Goal: Transaction & Acquisition: Subscribe to service/newsletter

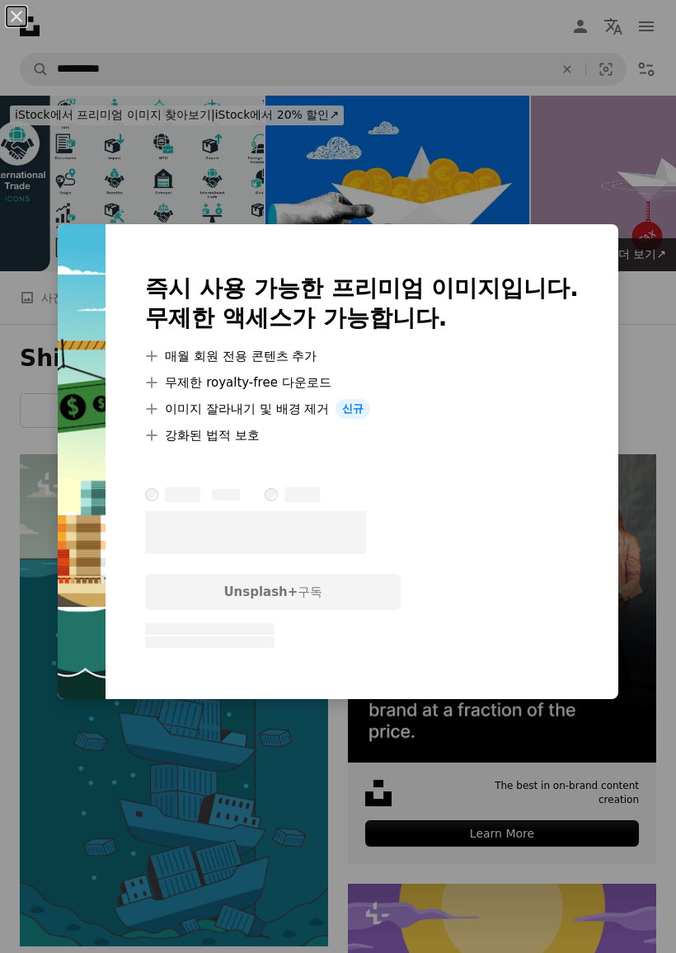
scroll to position [2146, 0]
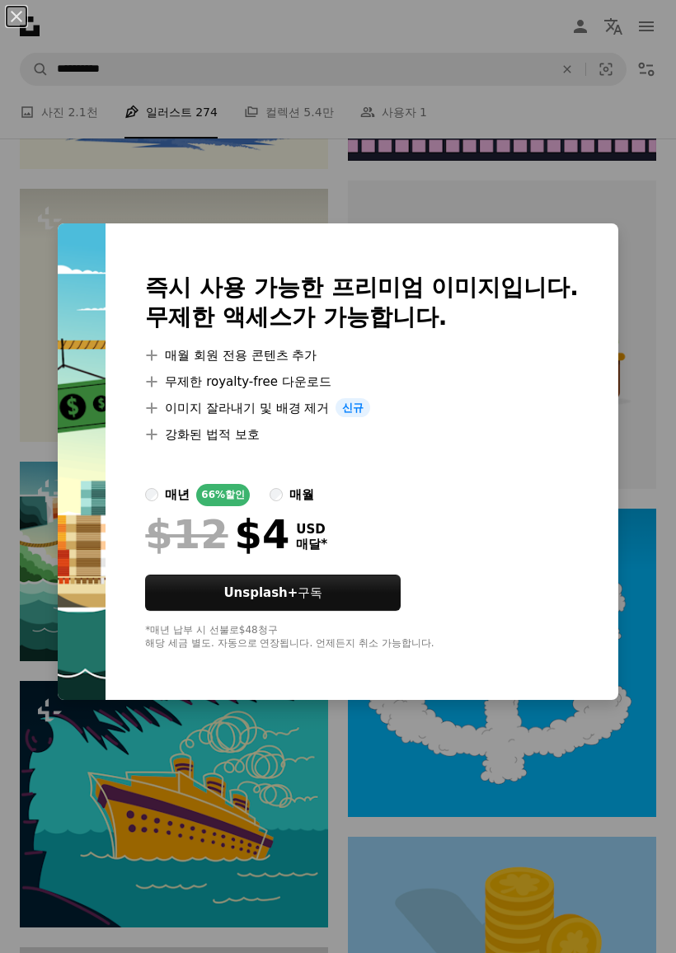
click at [314, 496] on div "매월" at bounding box center [301, 495] width 25 height 20
click at [190, 505] on div "매년" at bounding box center [177, 495] width 25 height 20
click at [364, 594] on button "Unsplash+ 구독" at bounding box center [273, 593] width 256 height 36
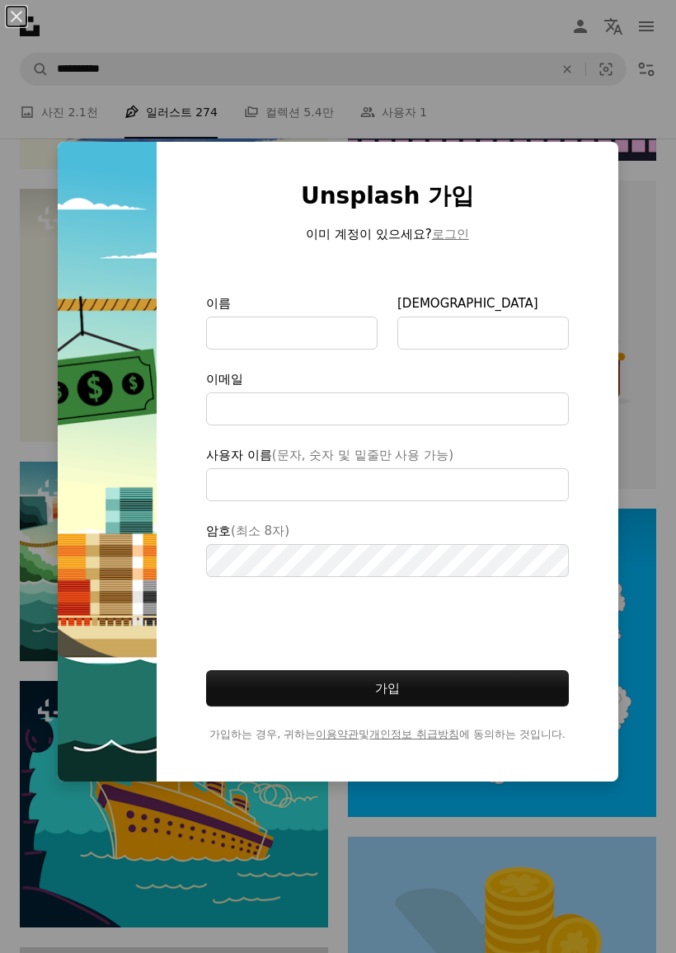
type input "**********"
click at [529, 803] on div "An X shape Unsplash 가입 이미 계정이 있으세요? 로그인 이름 성 이메일 사용자 이름 (문자, 숫자 및 밑줄만 사용 가능) 암호…" at bounding box center [338, 476] width 676 height 953
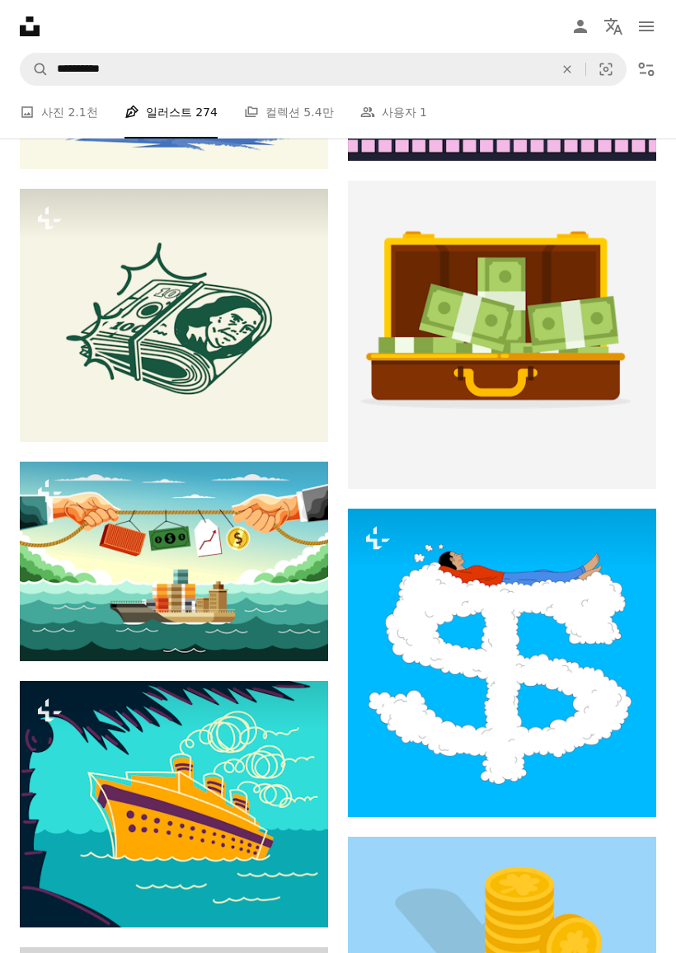
click at [567, 108] on div "A photo 사진 2.1천 Pen Tool 일러스트 274 A stack of folders 컬렉션 5.4만 People 사용자 1 A co…" at bounding box center [338, 112] width 637 height 53
click at [287, 641] on button "A lock 다운로드" at bounding box center [271, 631] width 81 height 26
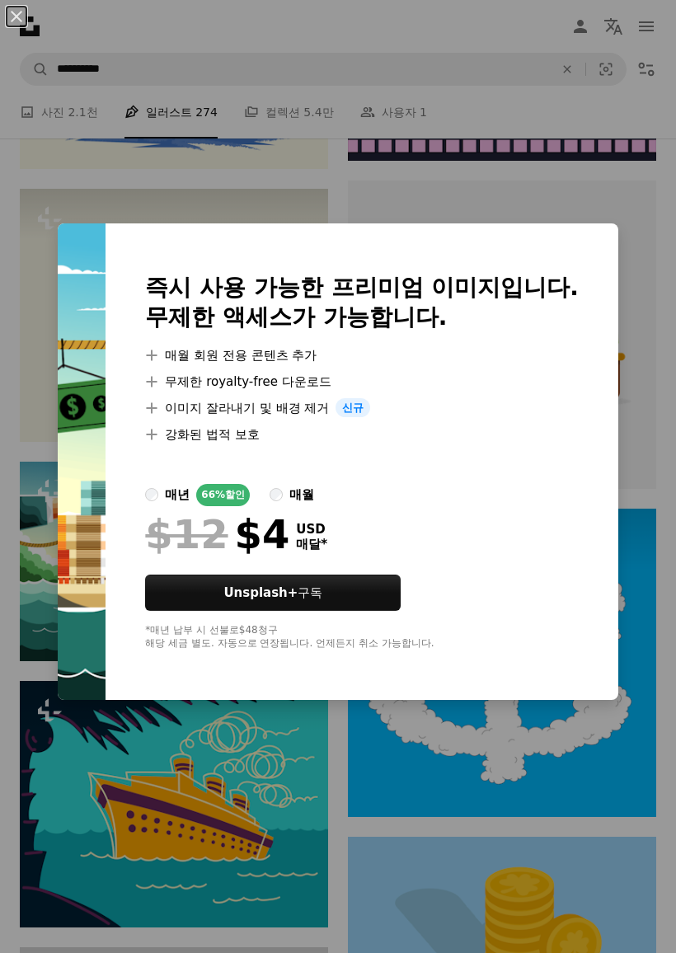
click at [375, 599] on button "Unsplash+ 구독" at bounding box center [273, 593] width 256 height 36
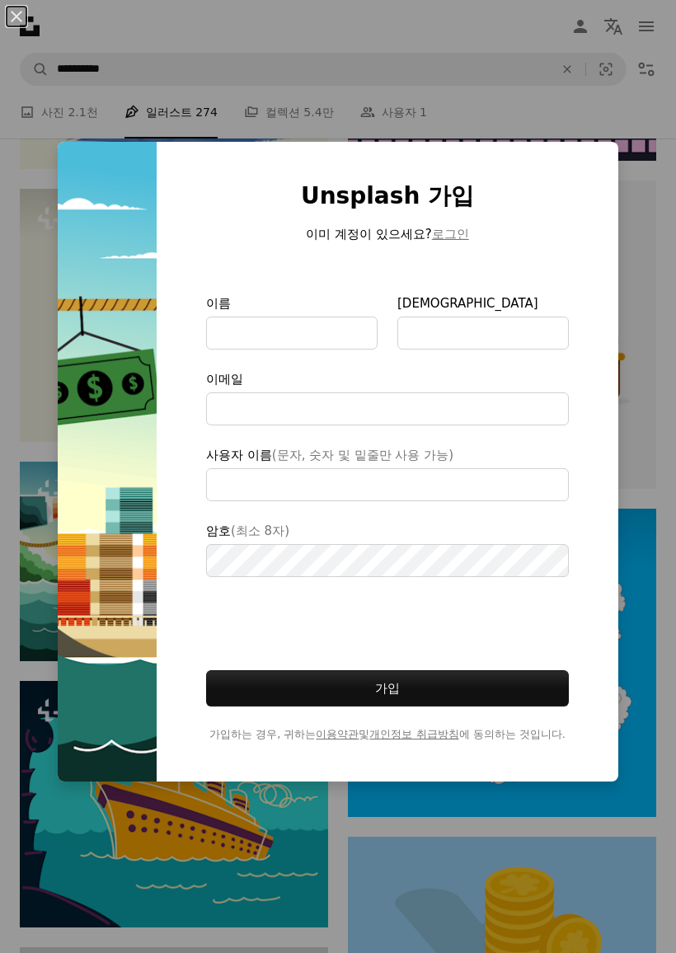
click at [454, 227] on button "로그인" at bounding box center [450, 234] width 37 height 20
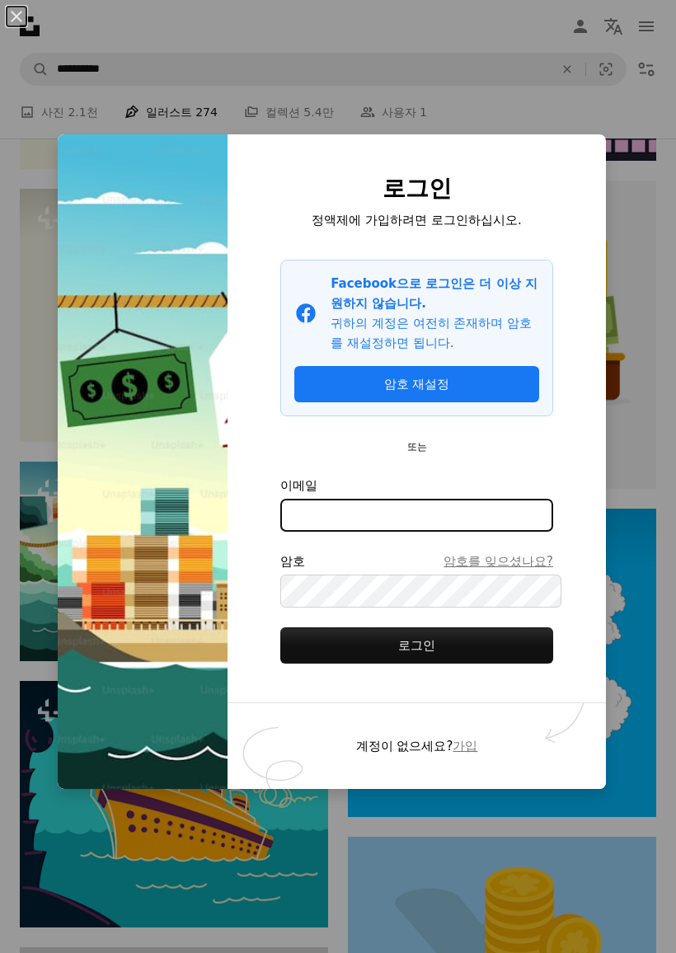
click at [463, 528] on input "이메일" at bounding box center [416, 515] width 273 height 33
click at [425, 645] on button "로그인" at bounding box center [416, 646] width 273 height 36
click at [451, 649] on button "로그인" at bounding box center [416, 646] width 273 height 36
type input "**********"
click at [488, 642] on button "로그인" at bounding box center [416, 646] width 273 height 36
